Goal: Task Accomplishment & Management: Manage account settings

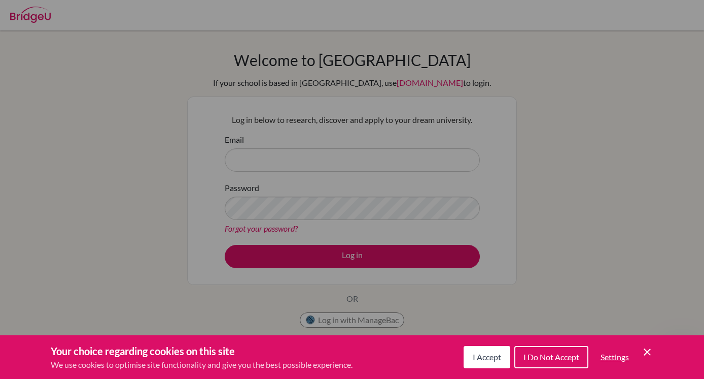
click at [485, 355] on span "I Accept" at bounding box center [487, 357] width 28 height 10
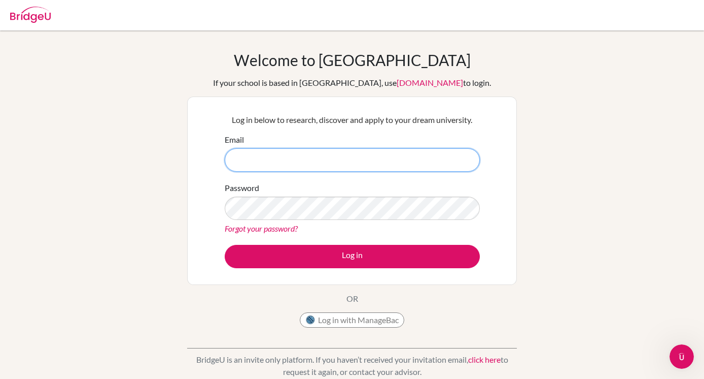
click at [273, 163] on input "Email" at bounding box center [352, 159] width 255 height 23
type input "[EMAIL_ADDRESS][DOMAIN_NAME]"
click at [261, 168] on input "[EMAIL_ADDRESS][DOMAIN_NAME]" at bounding box center [352, 159] width 255 height 23
click at [245, 170] on input "Email" at bounding box center [352, 159] width 255 height 23
click at [340, 128] on div "Log in below to research, discover and apply to your dream university. Email Pa…" at bounding box center [352, 190] width 268 height 167
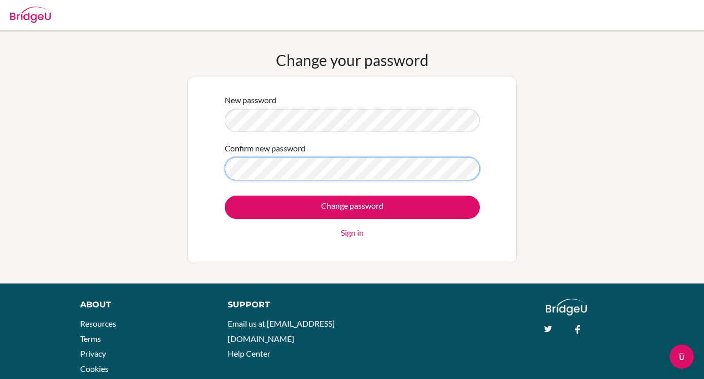
click at [225, 195] on input "Change password" at bounding box center [352, 206] width 255 height 23
